Goal: Information Seeking & Learning: Learn about a topic

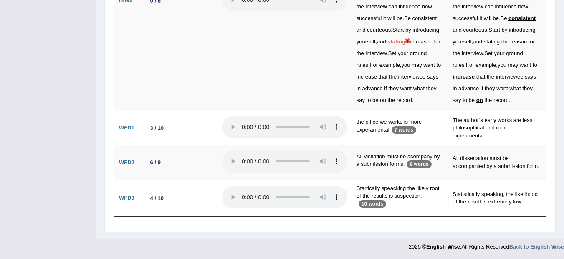
scroll to position [2357, 0]
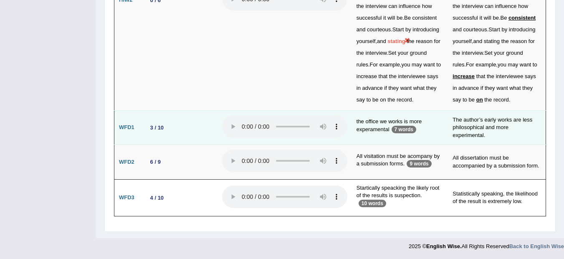
click at [403, 134] on td "the office we works is more experamental 7 words" at bounding box center [400, 127] width 96 height 35
click at [403, 131] on td "the office we works is more experamental 7 words" at bounding box center [400, 127] width 96 height 35
click at [403, 131] on p "7 words" at bounding box center [403, 130] width 25 height 8
click at [383, 124] on td "the office we works is more experamental 7 words" at bounding box center [400, 127] width 96 height 35
click at [477, 128] on td "The author’s early works are less philosophical and more experimental." at bounding box center [497, 127] width 98 height 35
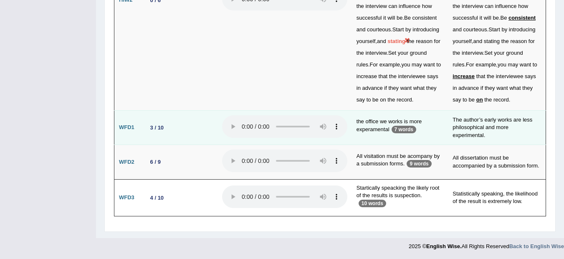
click at [217, 130] on td "3 / 10" at bounding box center [179, 127] width 75 height 35
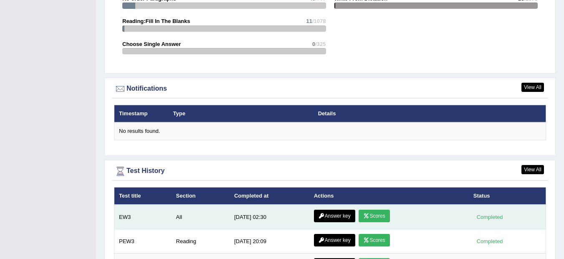
click at [333, 209] on link "Answer key" at bounding box center [334, 215] width 41 height 13
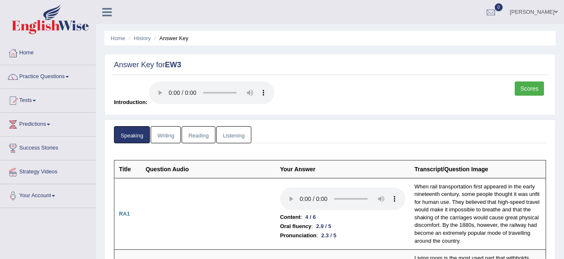
click at [234, 131] on link "Listening" at bounding box center [233, 134] width 35 height 17
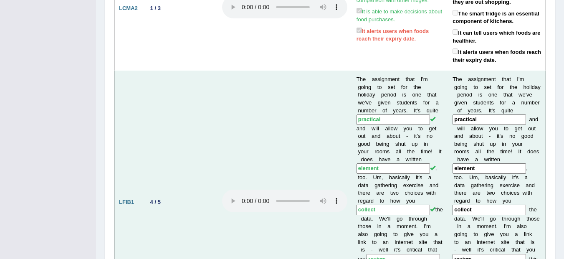
scroll to position [389, 0]
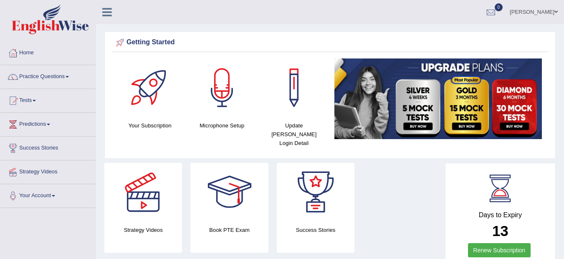
click at [31, 79] on link "Practice Questions" at bounding box center [47, 75] width 95 height 21
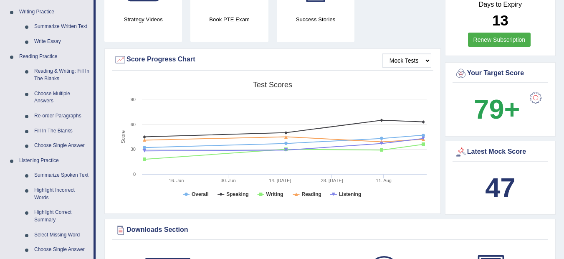
scroll to position [217, 0]
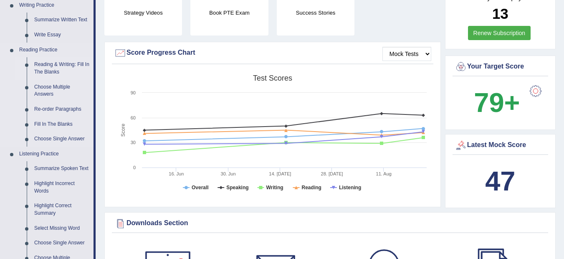
click at [48, 64] on link "Reading & Writing: Fill In The Blanks" at bounding box center [61, 68] width 63 height 22
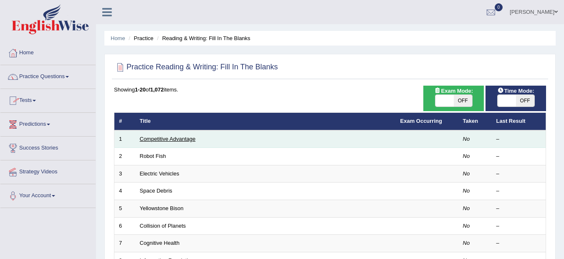
click at [157, 141] on link "Competitive Advantage" at bounding box center [168, 139] width 56 height 6
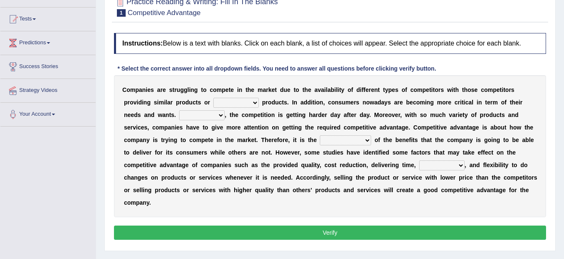
scroll to position [79, 0]
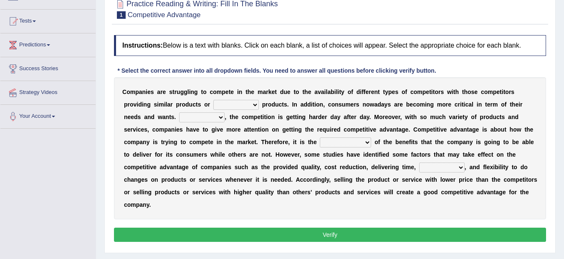
click at [254, 105] on select "constitution restitution substitution institution" at bounding box center [235, 105] width 45 height 10
click at [213, 100] on select "constitution restitution substitution institution" at bounding box center [235, 105] width 45 height 10
click at [254, 104] on select "constitution restitution substitution institution" at bounding box center [235, 105] width 45 height 10
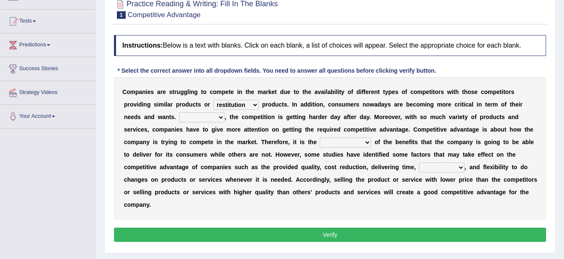
select select "substitution"
click at [213, 100] on select "constitution restitution substitution institution" at bounding box center [235, 105] width 45 height 10
click at [220, 116] on select "However Instead Additionally Therefore" at bounding box center [201, 117] width 45 height 10
select select "However"
click at [179, 112] on select "However Instead Additionally Therefore" at bounding box center [201, 117] width 45 height 10
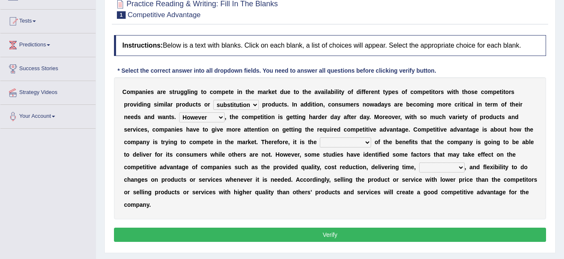
click at [364, 144] on select "dissemination ordination determination incarnation" at bounding box center [345, 142] width 51 height 10
select select "determination"
click at [320, 137] on select "dissemination ordination determination incarnation" at bounding box center [345, 142] width 51 height 10
click at [464, 167] on b "," at bounding box center [465, 167] width 2 height 7
click at [459, 169] on select "captivation aggregation deprivation innovation" at bounding box center [441, 167] width 45 height 10
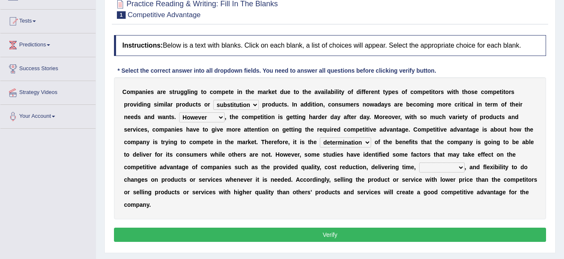
select select "captivation"
click at [419, 162] on select "captivation aggregation deprivation innovation" at bounding box center [441, 167] width 45 height 10
click at [337, 235] on button "Verify" at bounding box center [330, 234] width 432 height 14
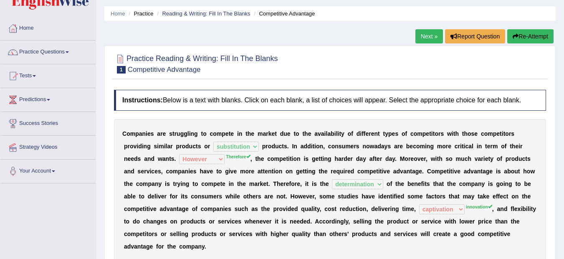
scroll to position [13, 0]
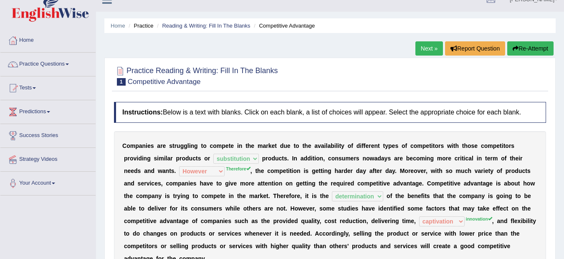
click at [535, 47] on button "Re-Attempt" at bounding box center [530, 48] width 46 height 14
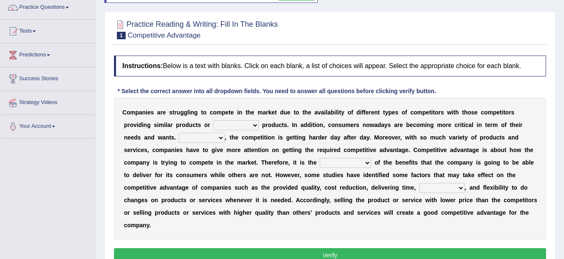
scroll to position [79, 0]
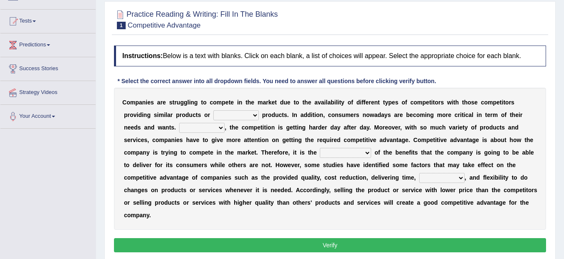
click at [254, 115] on select "constitution restitution substitution institution" at bounding box center [235, 115] width 45 height 10
select select "substitution"
click at [213, 110] on select "constitution restitution substitution institution" at bounding box center [235, 115] width 45 height 10
click at [219, 127] on select "However Instead Additionally Therefore" at bounding box center [201, 128] width 45 height 10
select select "Therefore"
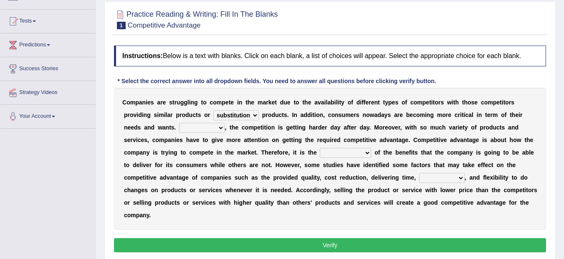
click at [179, 123] on select "However Instead Additionally Therefore" at bounding box center [201, 128] width 45 height 10
click at [369, 154] on select "dissemination ordination determination incarnation" at bounding box center [345, 153] width 51 height 10
select select "determination"
click at [320, 148] on select "dissemination ordination determination incarnation" at bounding box center [345, 153] width 51 height 10
click at [461, 178] on select "captivation aggregation deprivation innovation" at bounding box center [441, 178] width 45 height 10
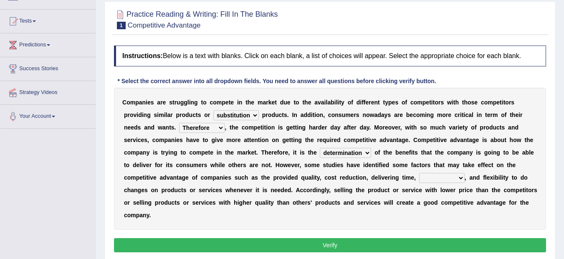
select select "innovation"
click at [419, 173] on select "captivation aggregation deprivation innovation" at bounding box center [441, 178] width 45 height 10
click at [392, 251] on button "Verify" at bounding box center [330, 245] width 432 height 14
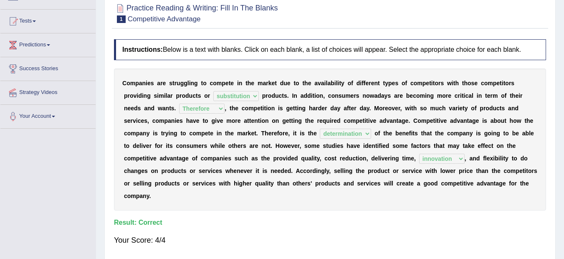
click at [392, 251] on div "Instructions: Below is a text with blanks. Click on each blank, a list of choic…" at bounding box center [330, 146] width 436 height 222
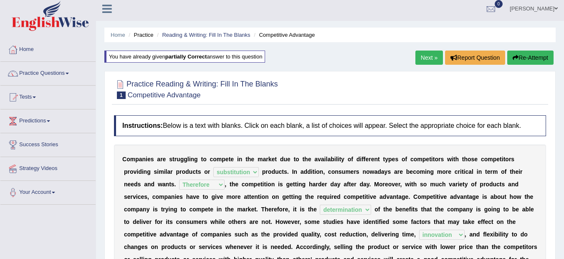
scroll to position [0, 0]
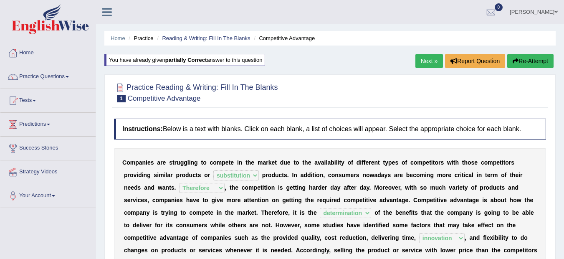
click at [428, 59] on link "Next »" at bounding box center [429, 61] width 28 height 14
